Goal: Task Accomplishment & Management: Manage account settings

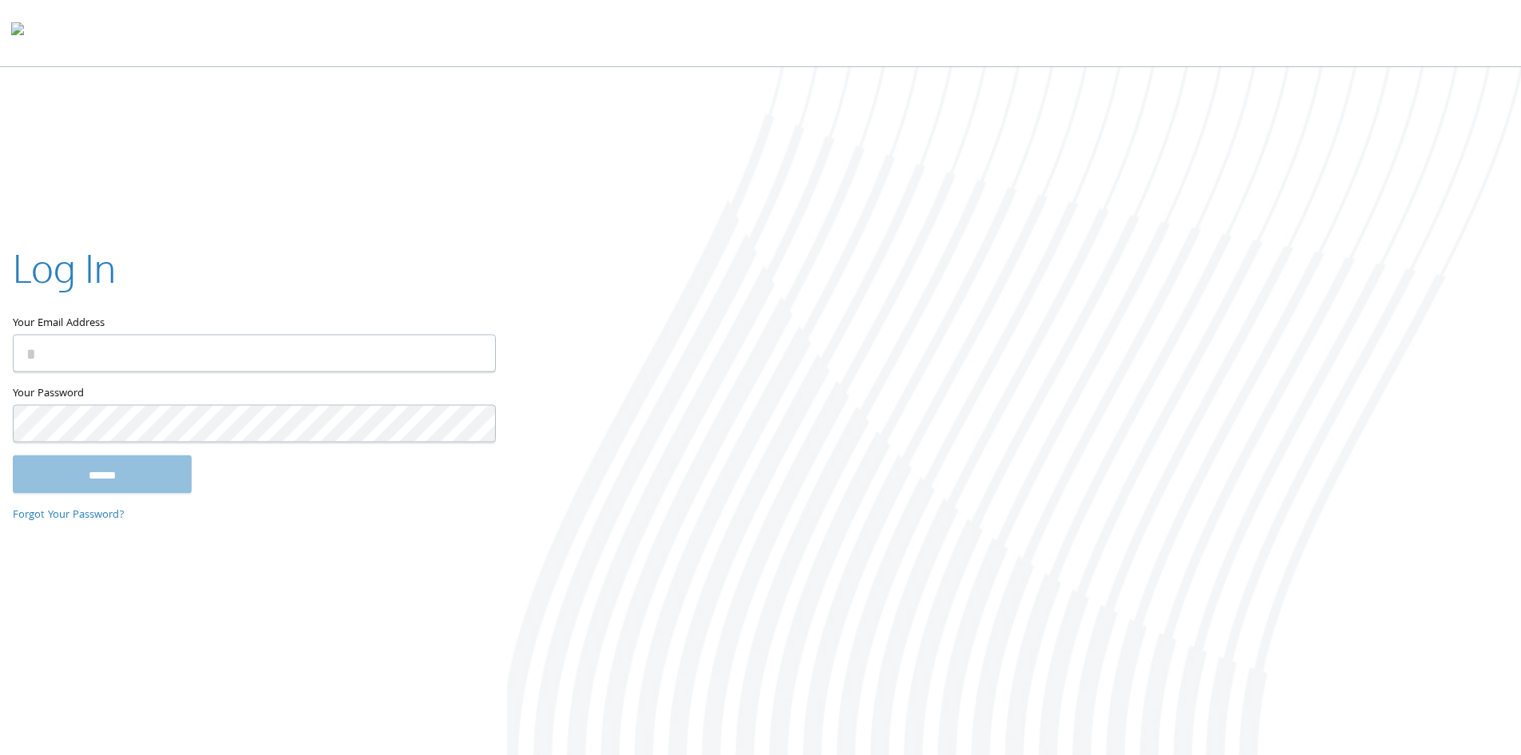
type input "**********"
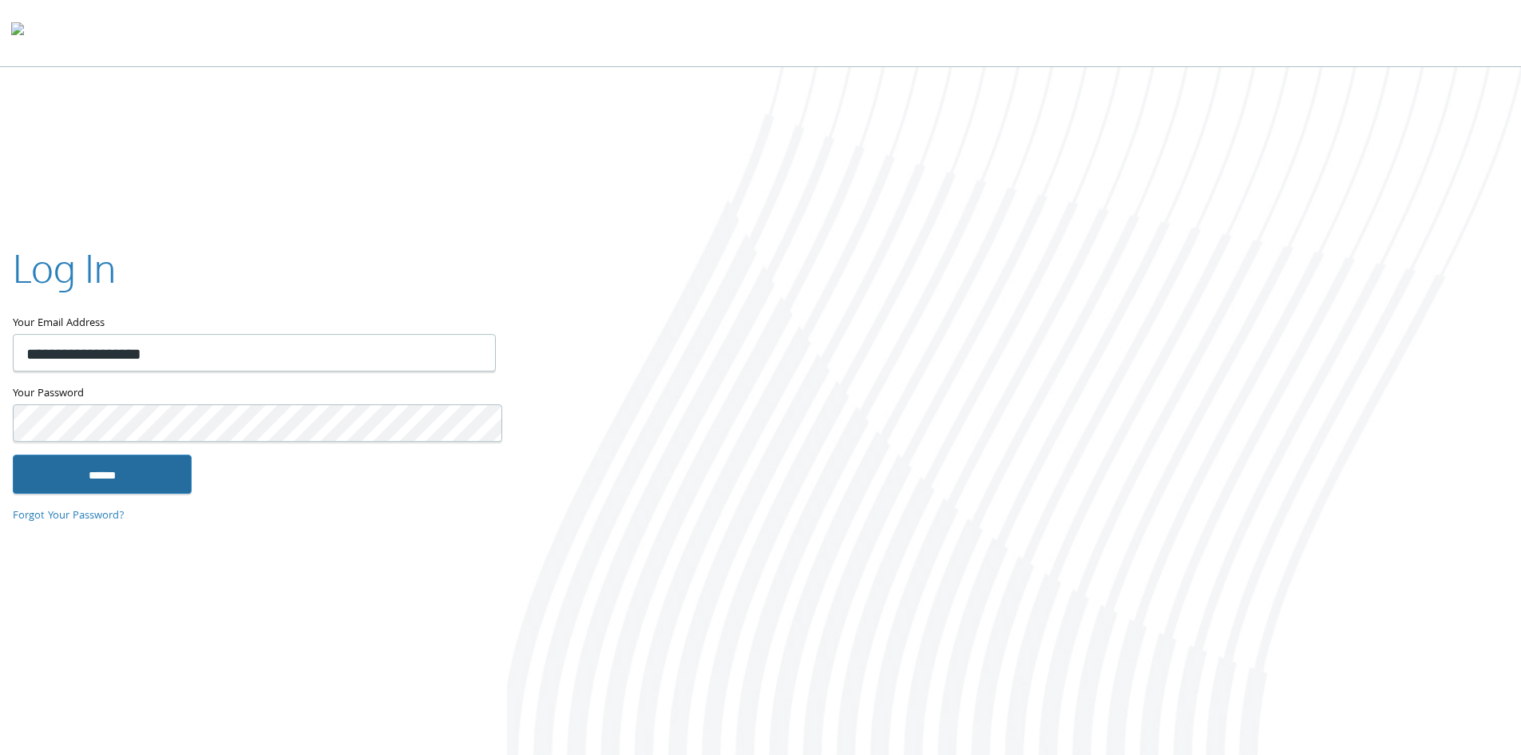
click at [155, 476] on input "******" at bounding box center [102, 473] width 179 height 38
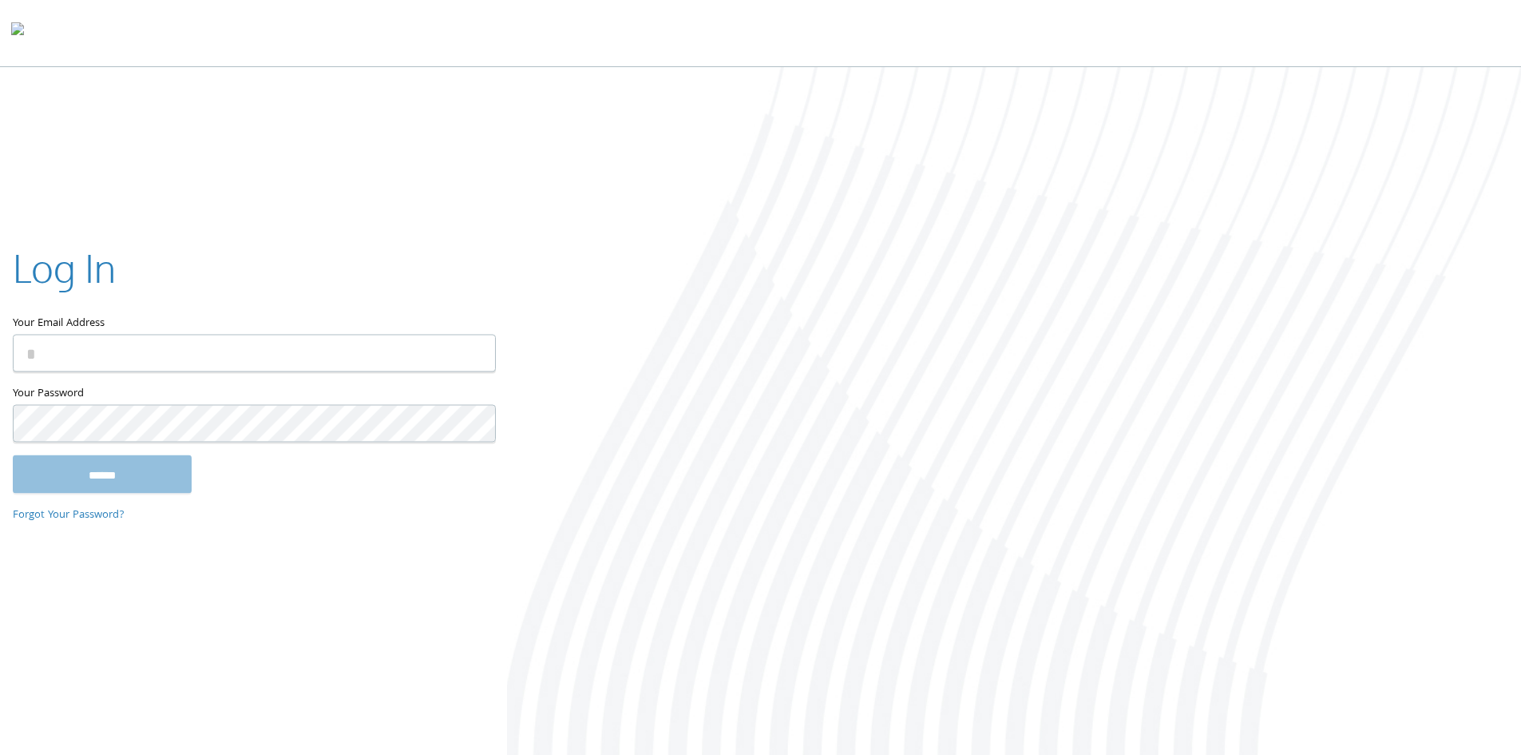
type input "**********"
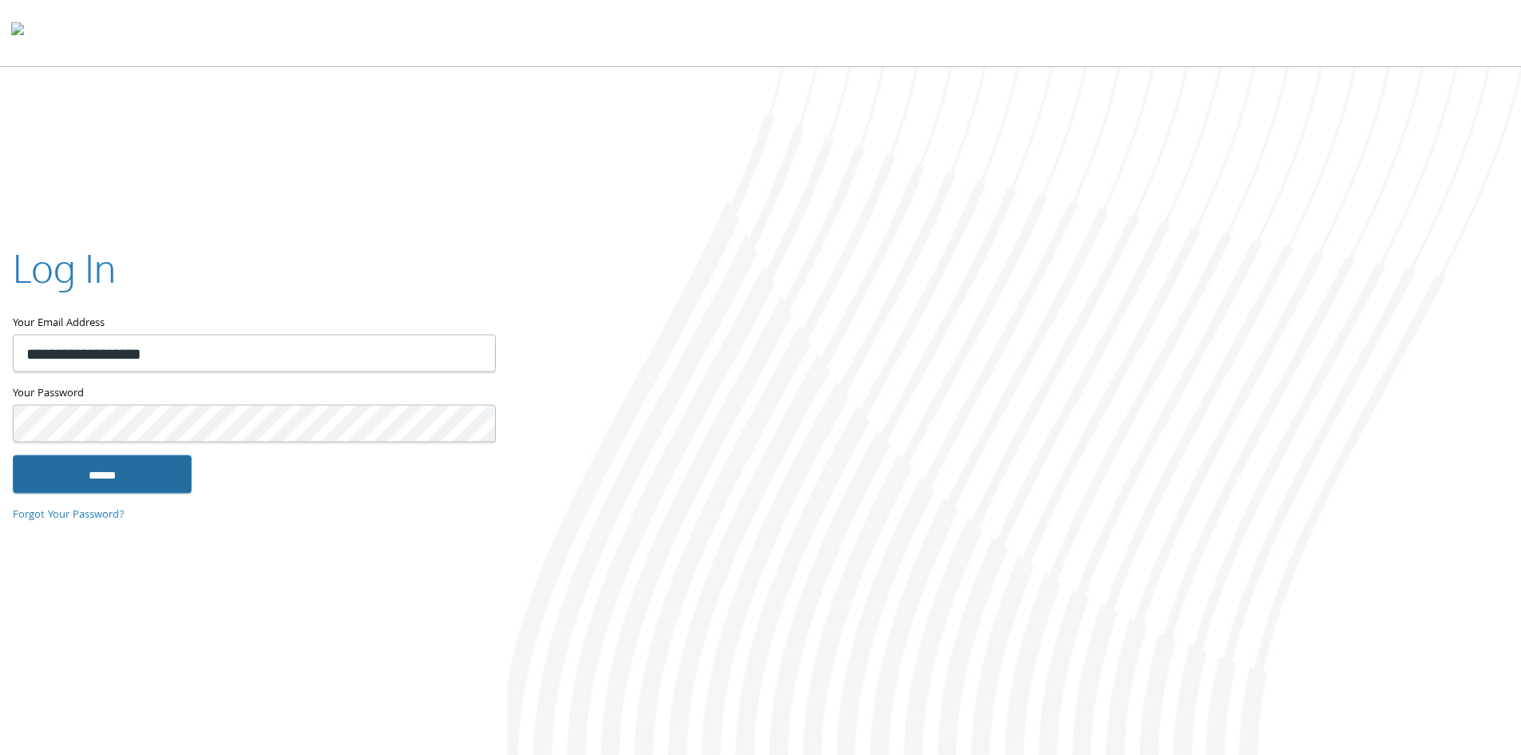
click at [124, 476] on input "******" at bounding box center [102, 473] width 179 height 38
